Goal: Check status: Check status

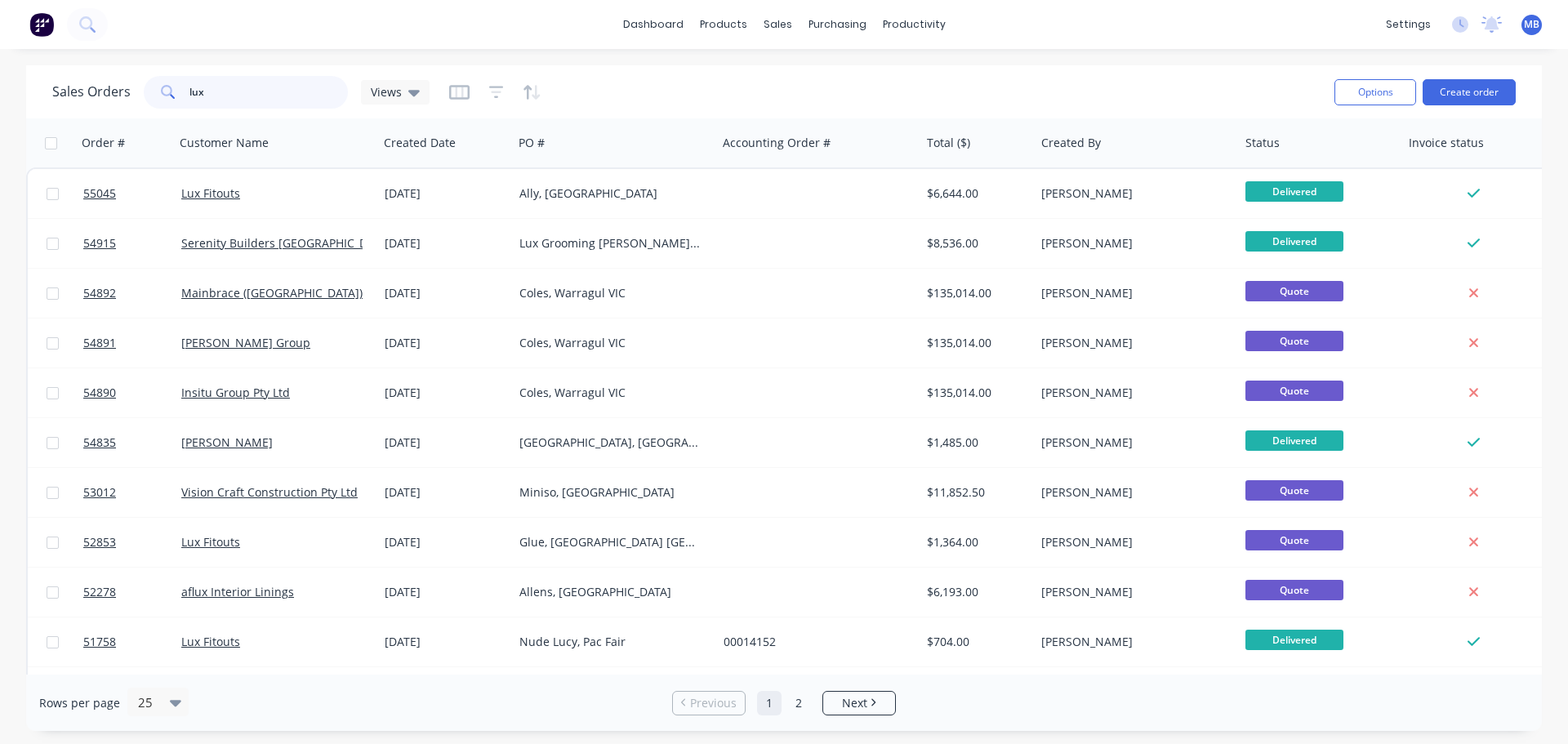
drag, startPoint x: 155, startPoint y: 94, endPoint x: 92, endPoint y: 91, distance: 63.1
click at [101, 91] on div "Sales Orders lux Views" at bounding box center [240, 92] width 377 height 32
type input "Sha"
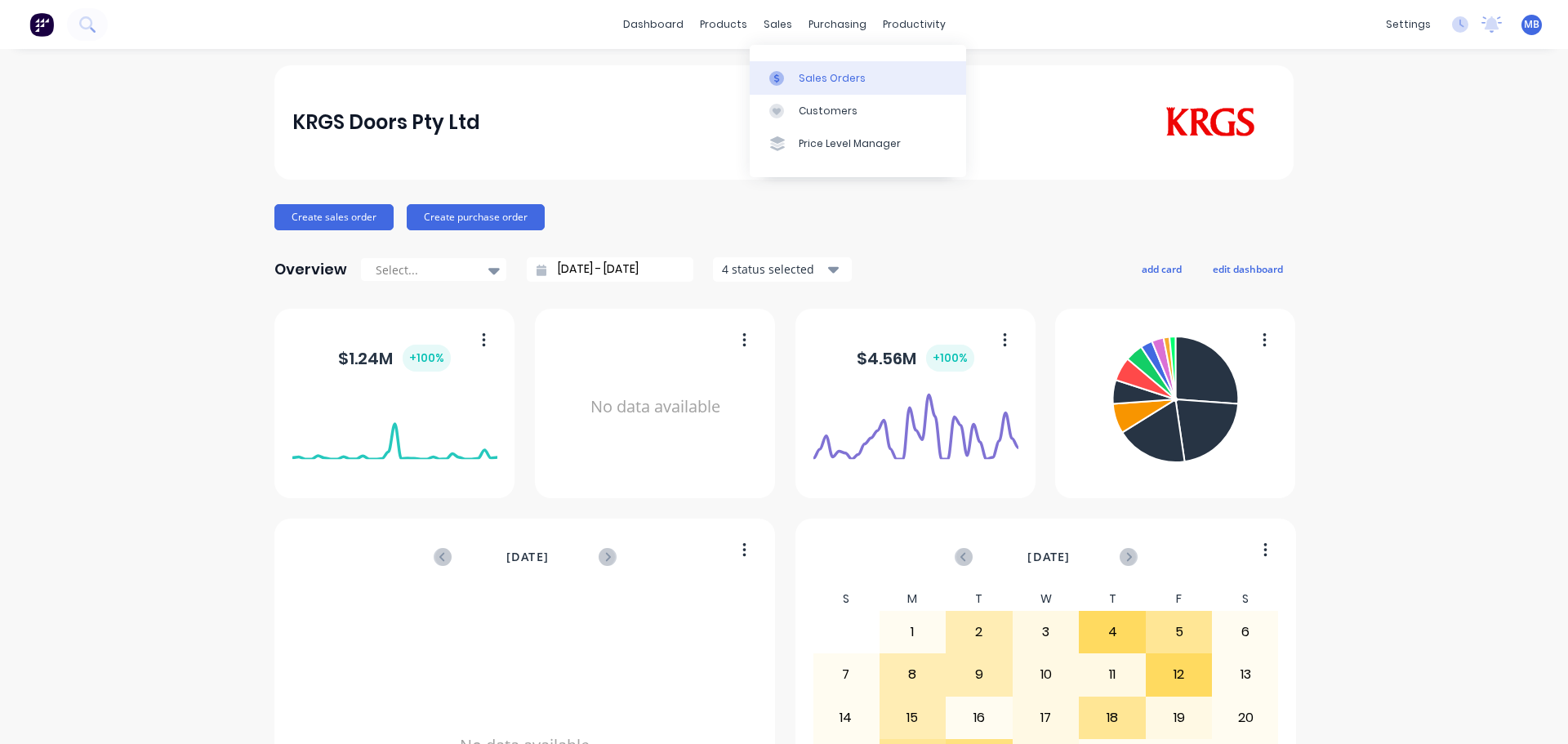
click at [814, 79] on div "Sales Orders" at bounding box center [832, 79] width 67 height 15
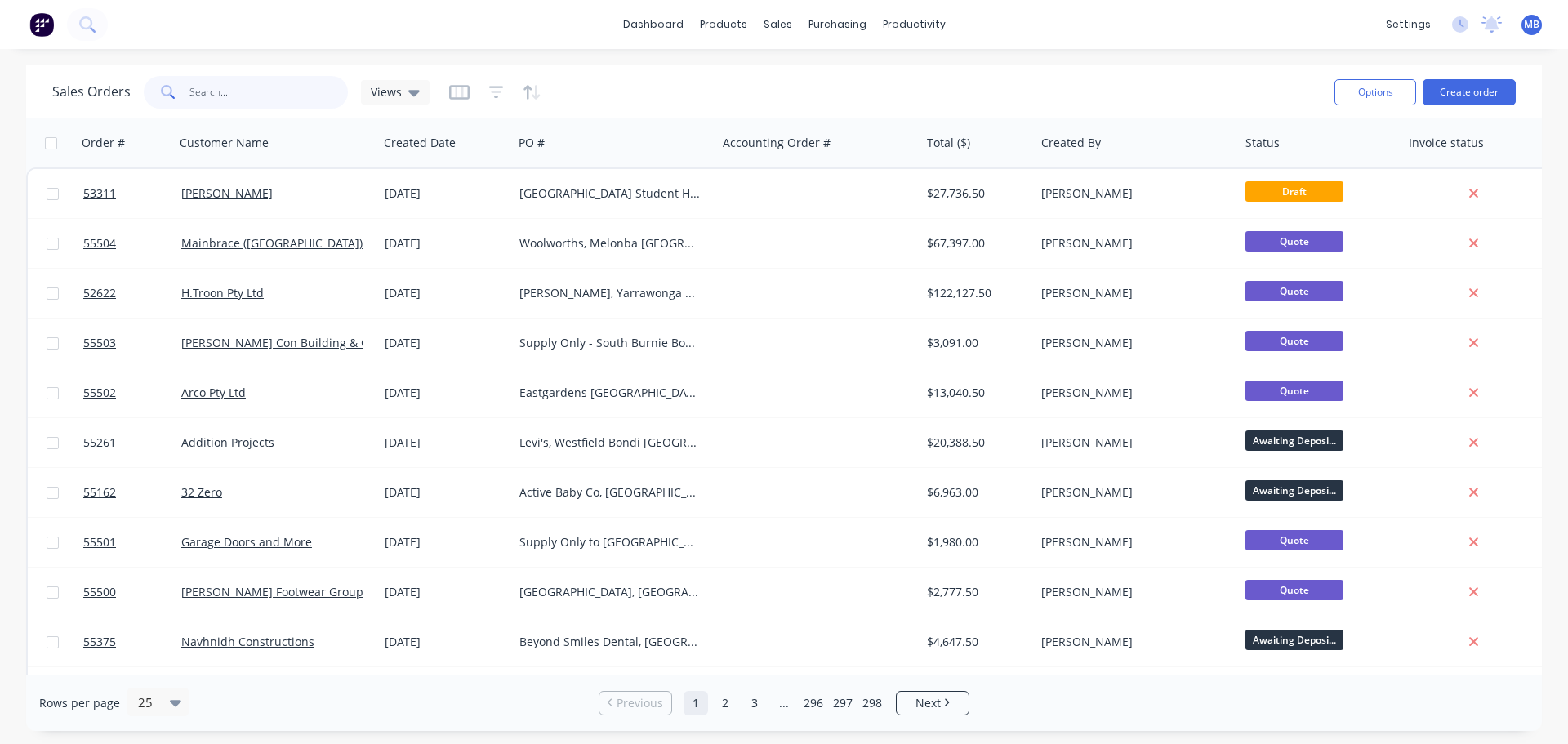
drag, startPoint x: 245, startPoint y: 98, endPoint x: 124, endPoint y: 104, distance: 121.1
click at [158, 99] on div at bounding box center [246, 92] width 204 height 32
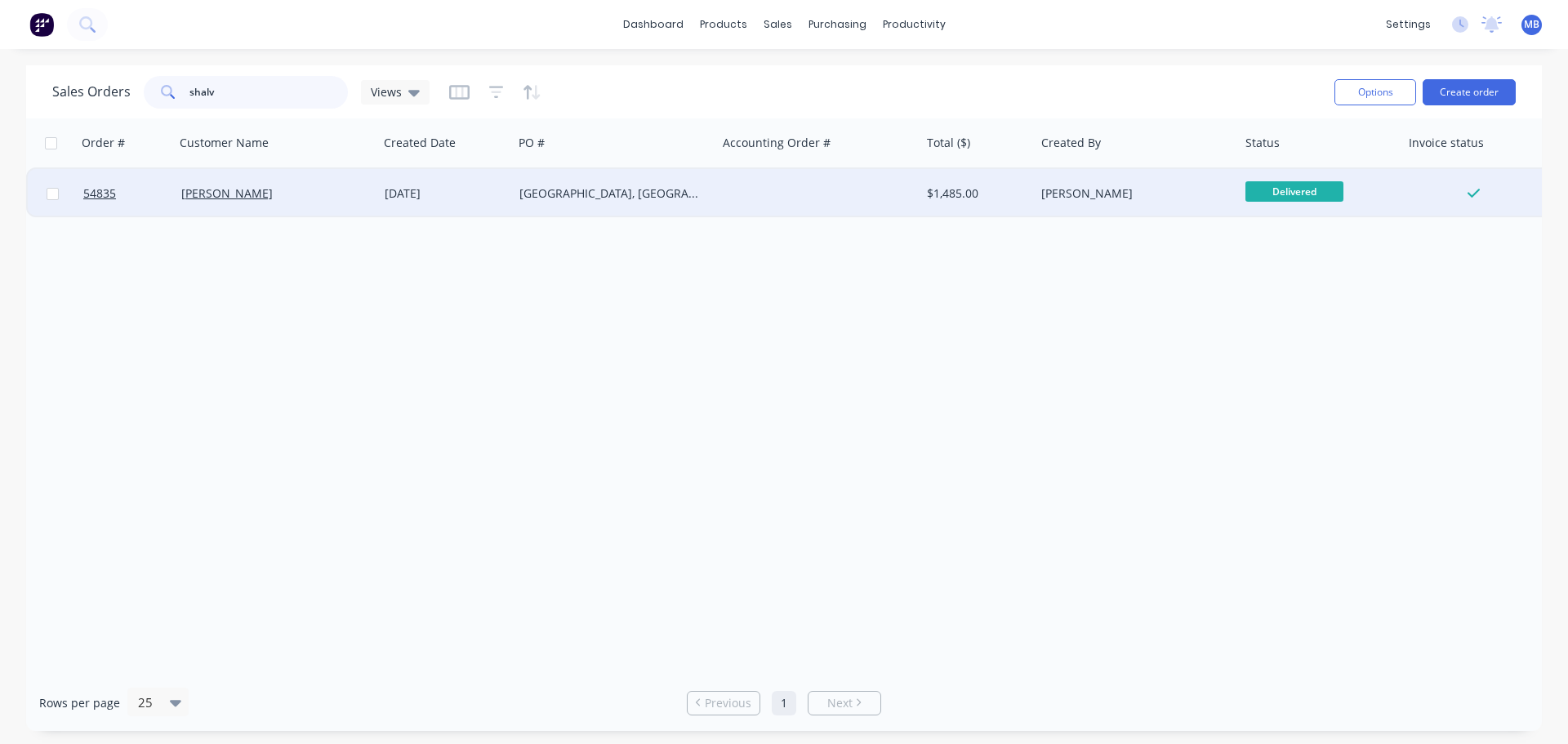
type input "shalv"
click at [530, 187] on div "[GEOGRAPHIC_DATA], [GEOGRAPHIC_DATA]" at bounding box center [610, 194] width 182 height 17
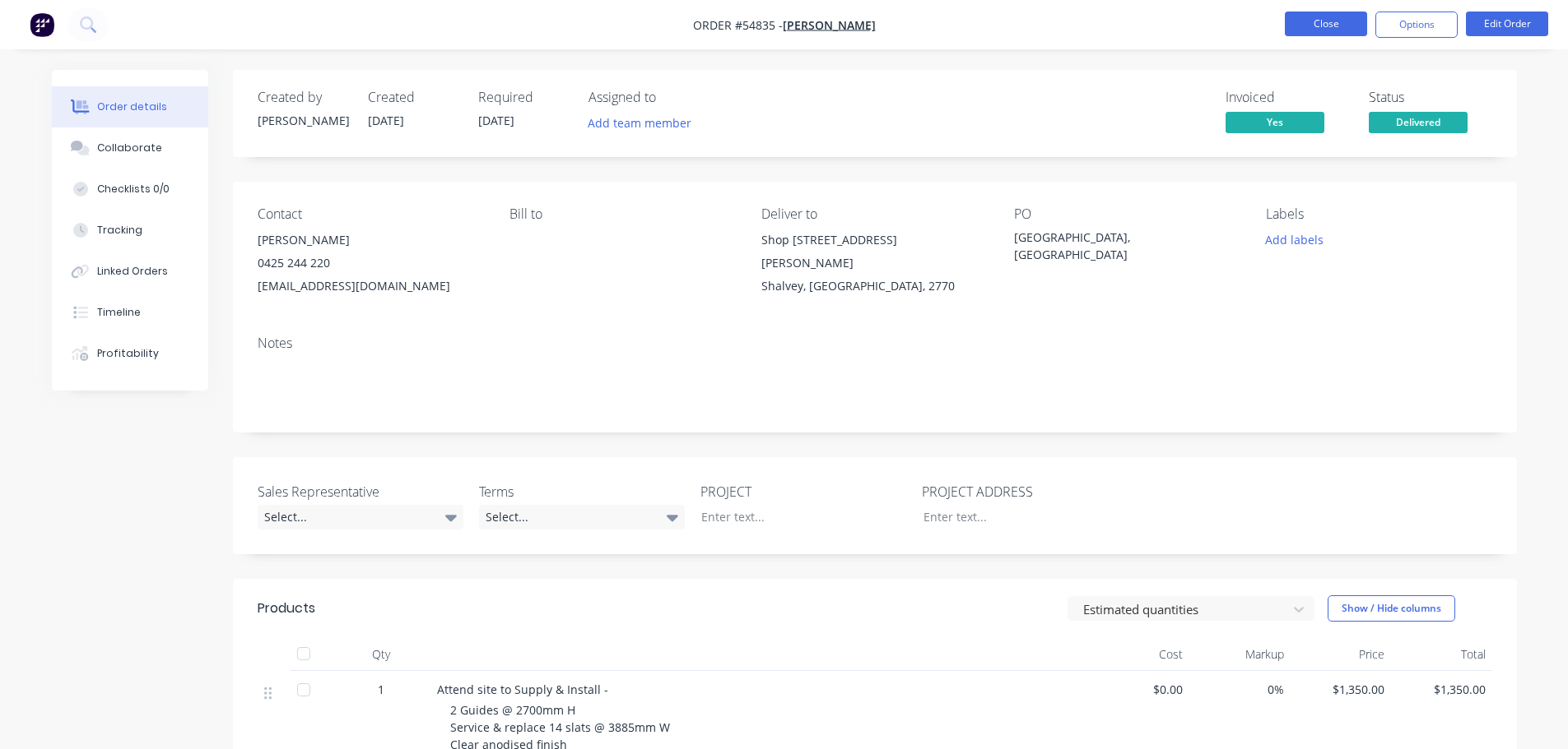
click at [1312, 23] on button "Close" at bounding box center [1326, 23] width 82 height 24
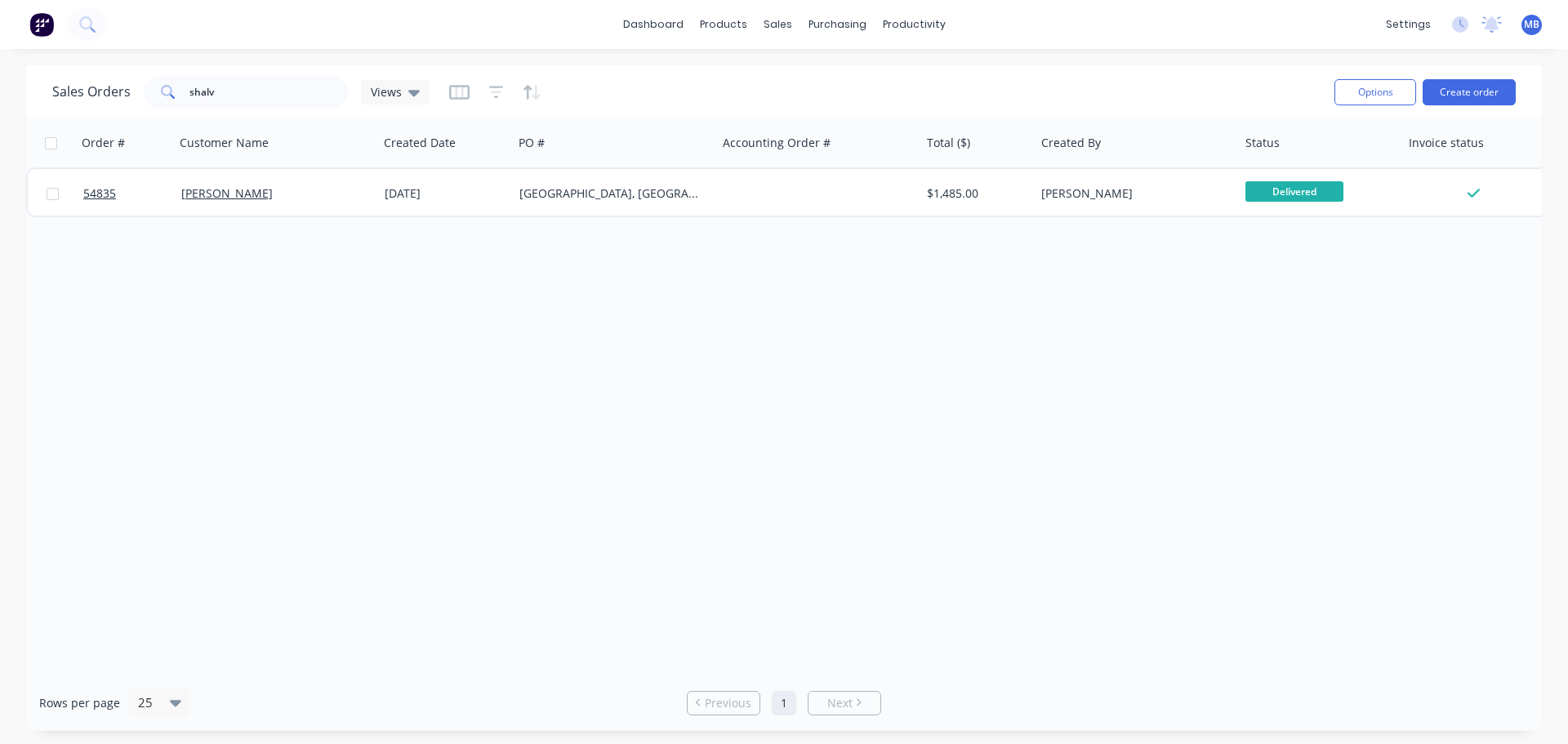
click at [1078, 524] on div "Order # Customer Name Created Date PO # Accounting Order # Total ($) Created By…" at bounding box center [784, 397] width 1516 height 557
